Goal: Find specific page/section: Find specific page/section

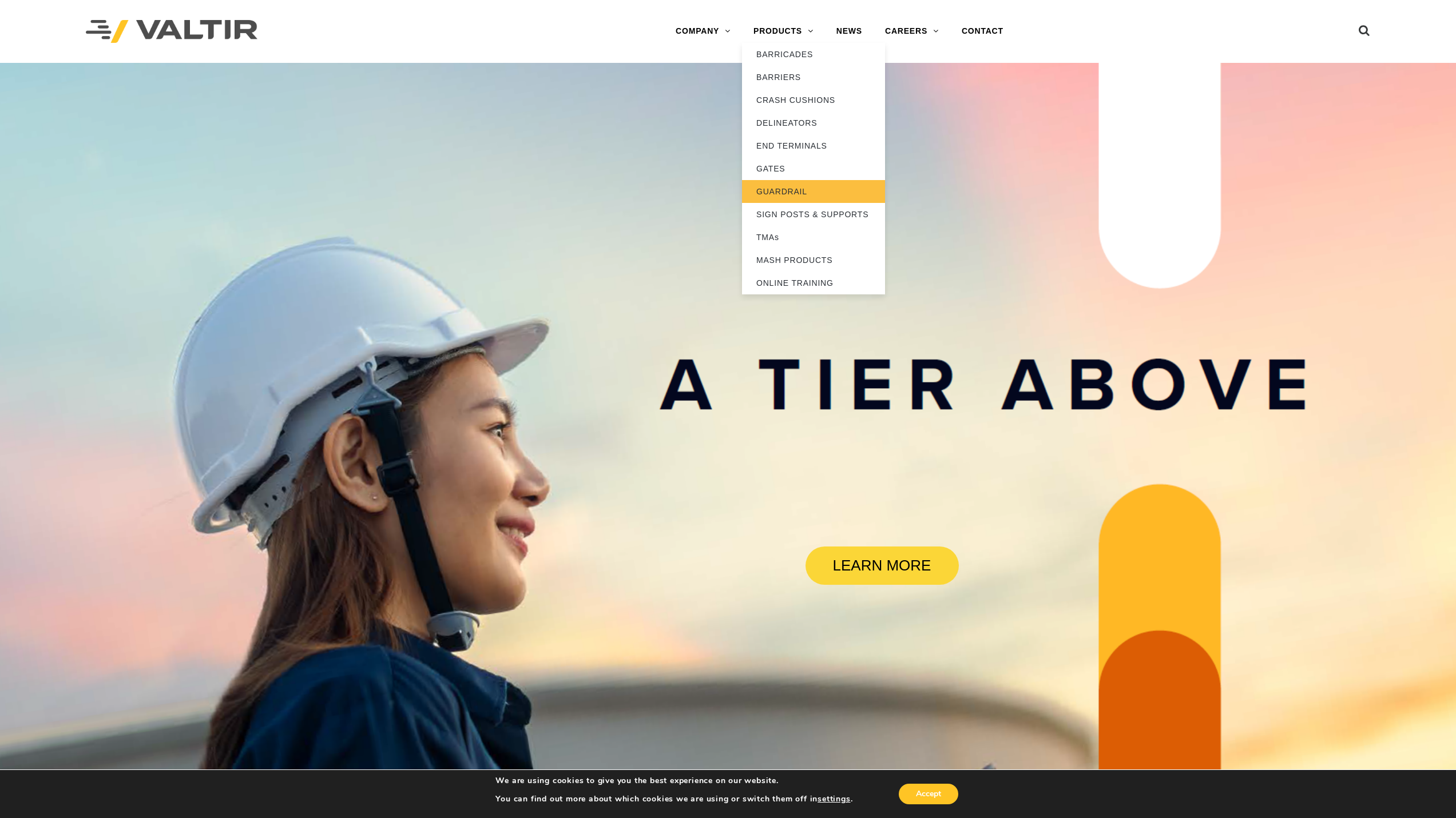
click at [789, 187] on link "GUARDRAIL" at bounding box center [814, 192] width 143 height 23
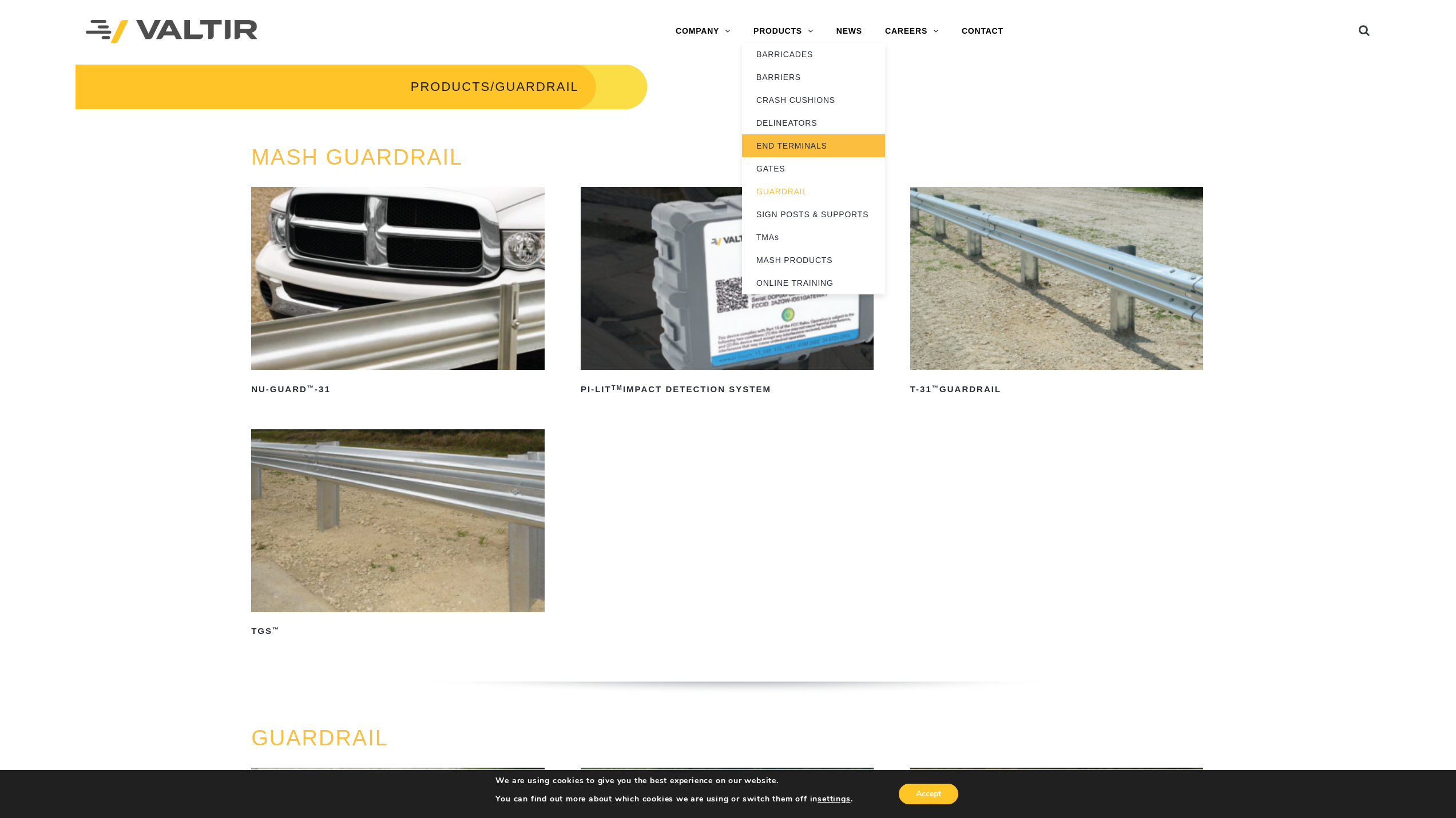
click at [780, 139] on link "END TERMINALS" at bounding box center [814, 145] width 143 height 23
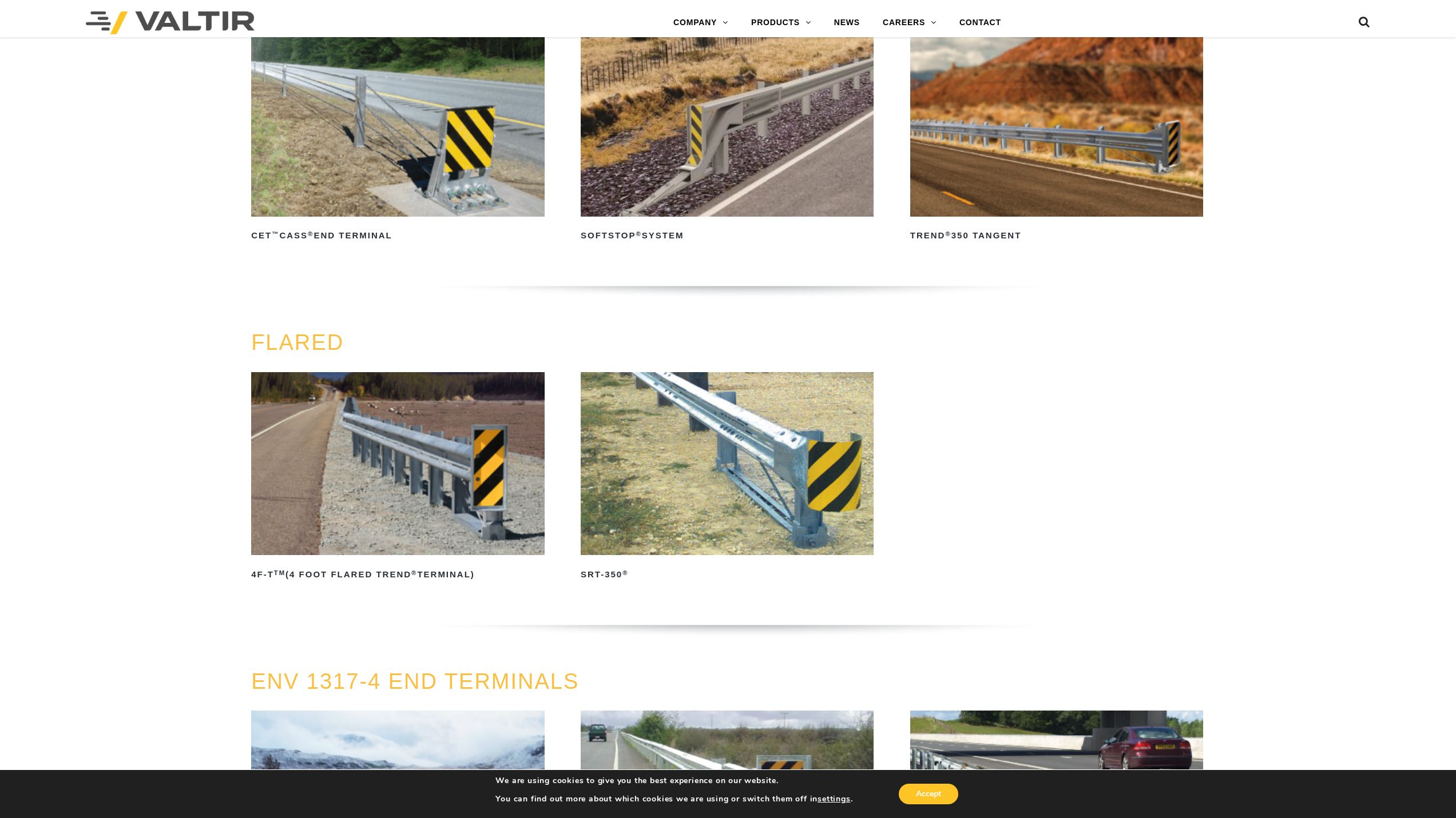
scroll to position [800, 0]
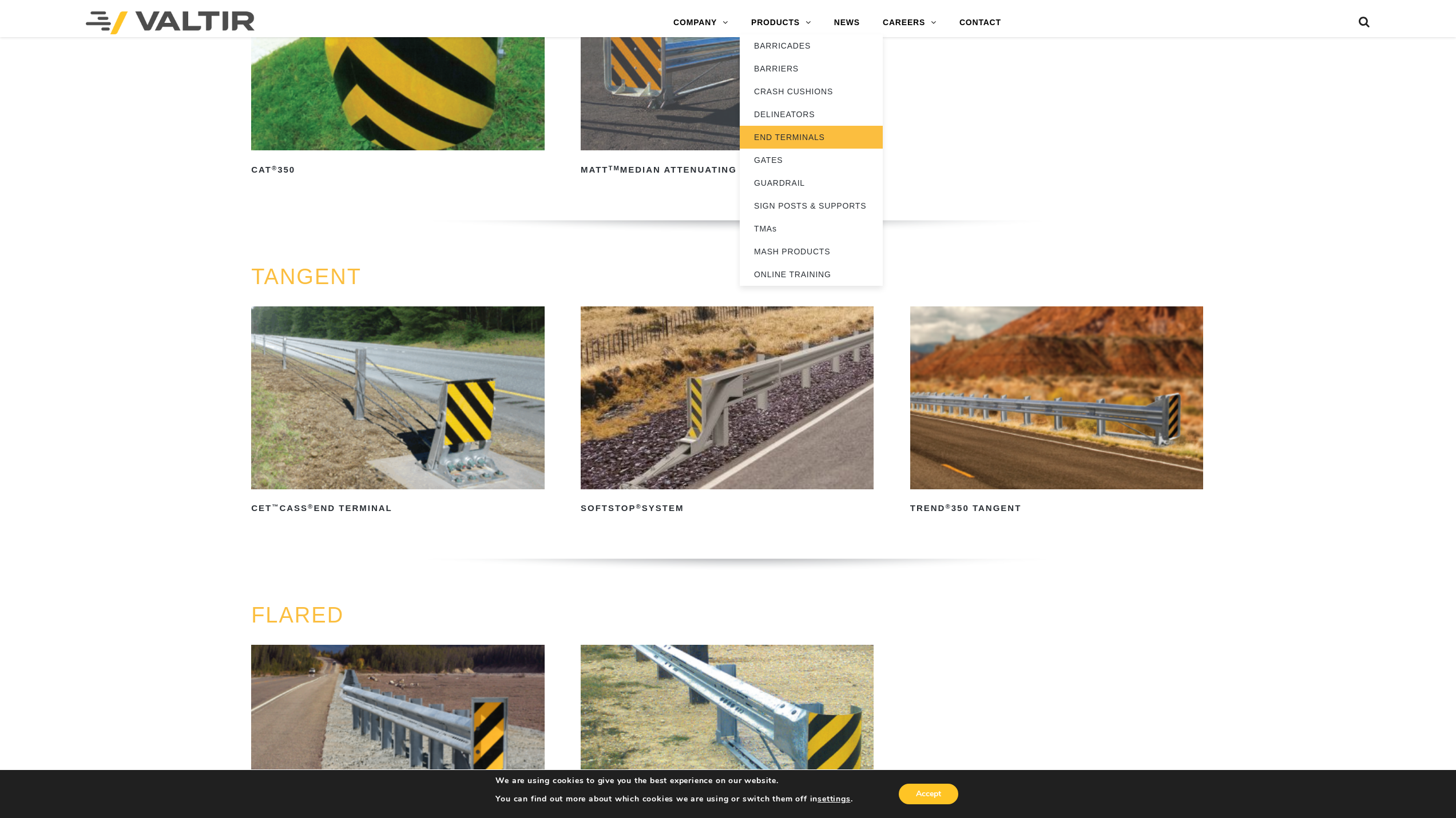
click at [774, 136] on link "END TERMINALS" at bounding box center [812, 137] width 143 height 23
